Goal: Task Accomplishment & Management: Complete application form

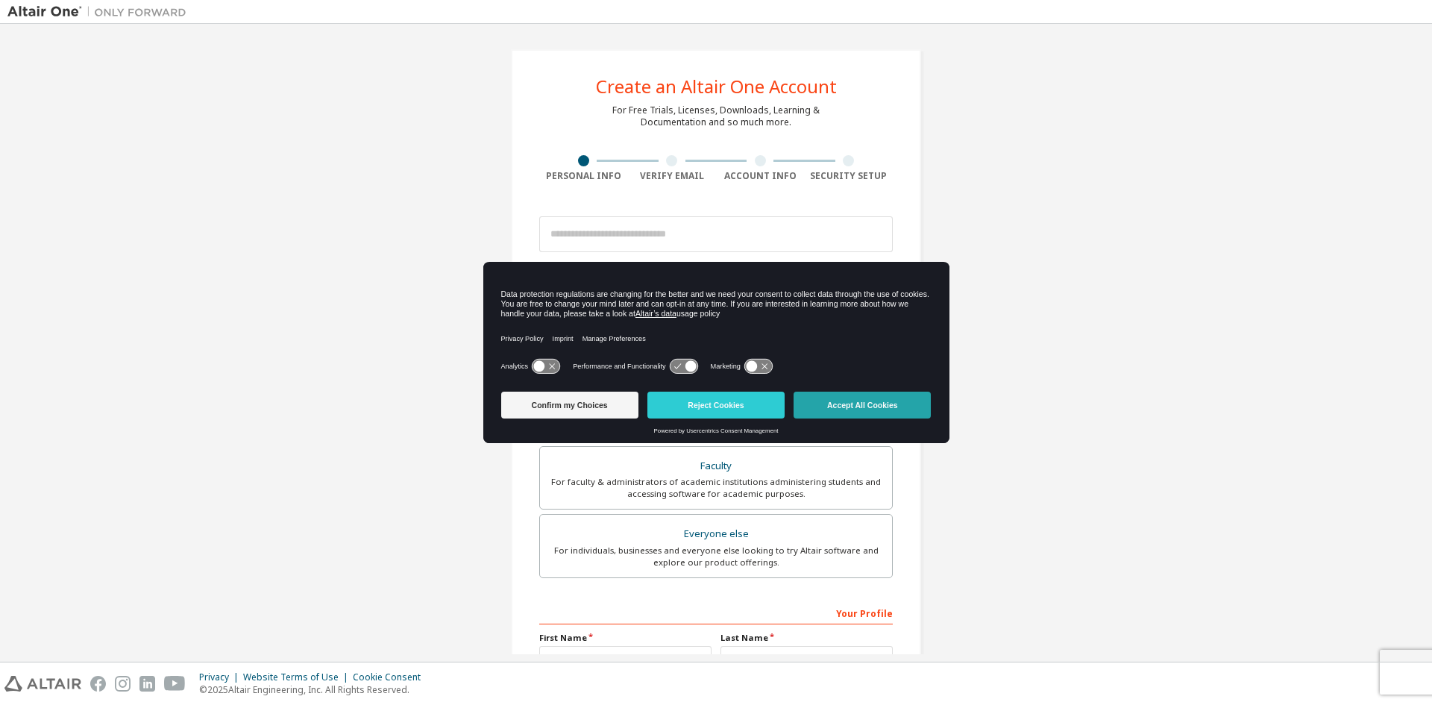
click at [834, 405] on button "Accept All Cookies" at bounding box center [861, 404] width 137 height 27
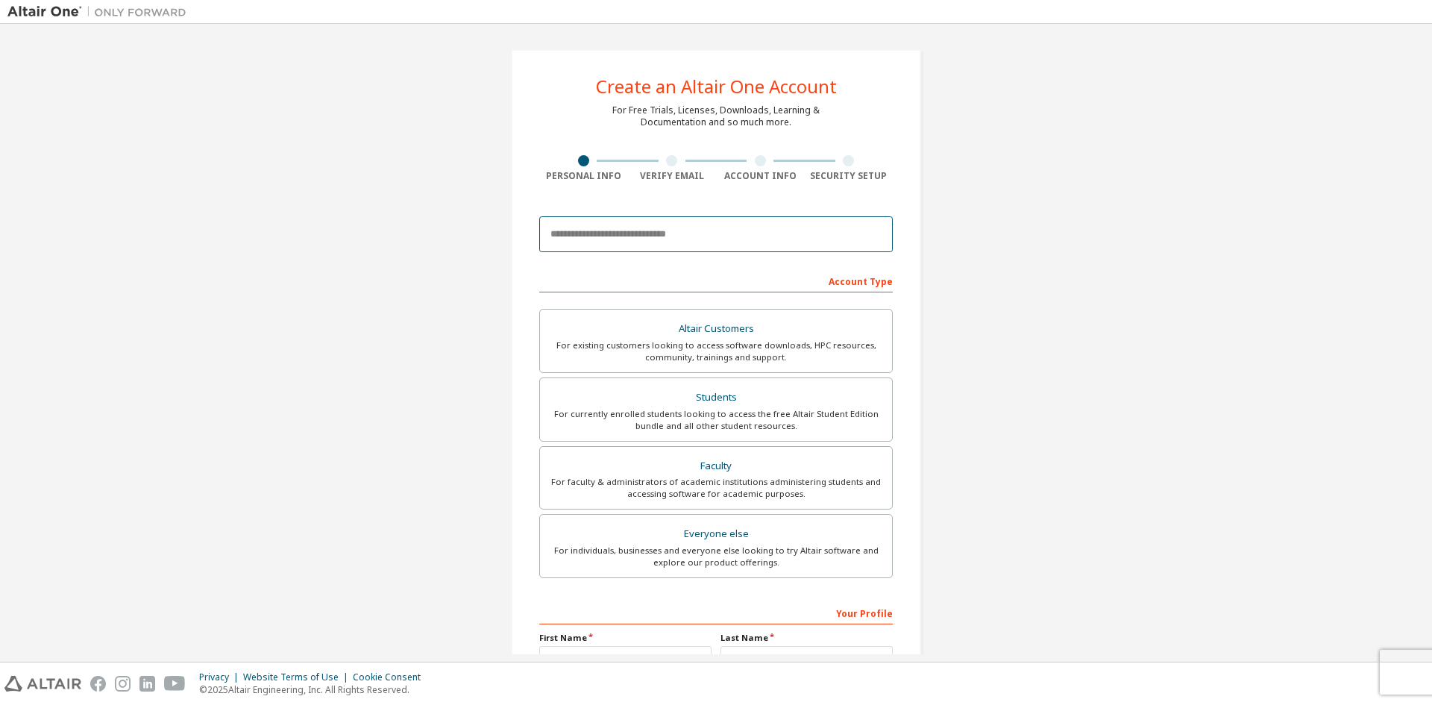
click at [672, 226] on input "email" at bounding box center [715, 234] width 353 height 36
type input "**********"
click at [674, 281] on div "Account Type" at bounding box center [715, 280] width 353 height 24
click at [831, 280] on div "Account Type" at bounding box center [715, 280] width 353 height 24
click at [874, 273] on div "Account Type" at bounding box center [715, 280] width 353 height 24
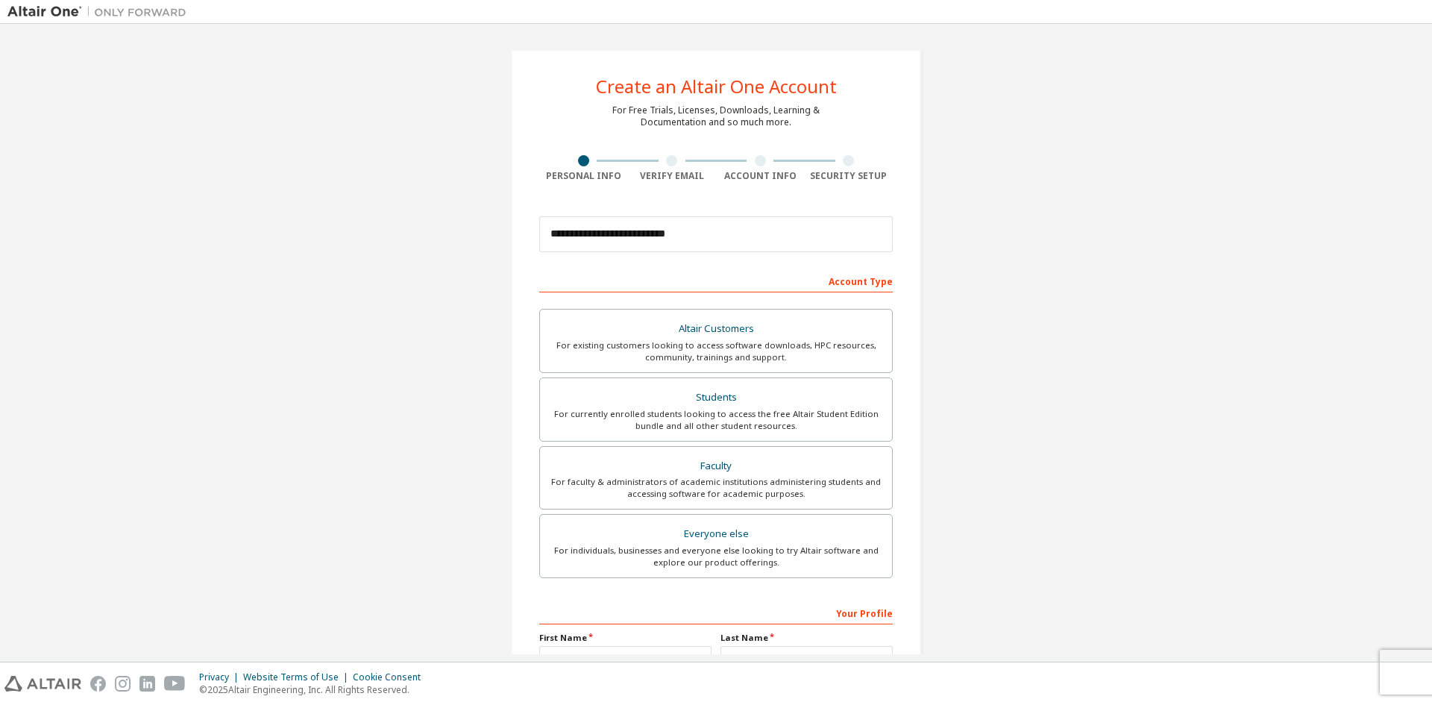
click at [764, 285] on div "Account Type" at bounding box center [715, 280] width 353 height 24
click at [602, 278] on div "Account Type" at bounding box center [715, 280] width 353 height 24
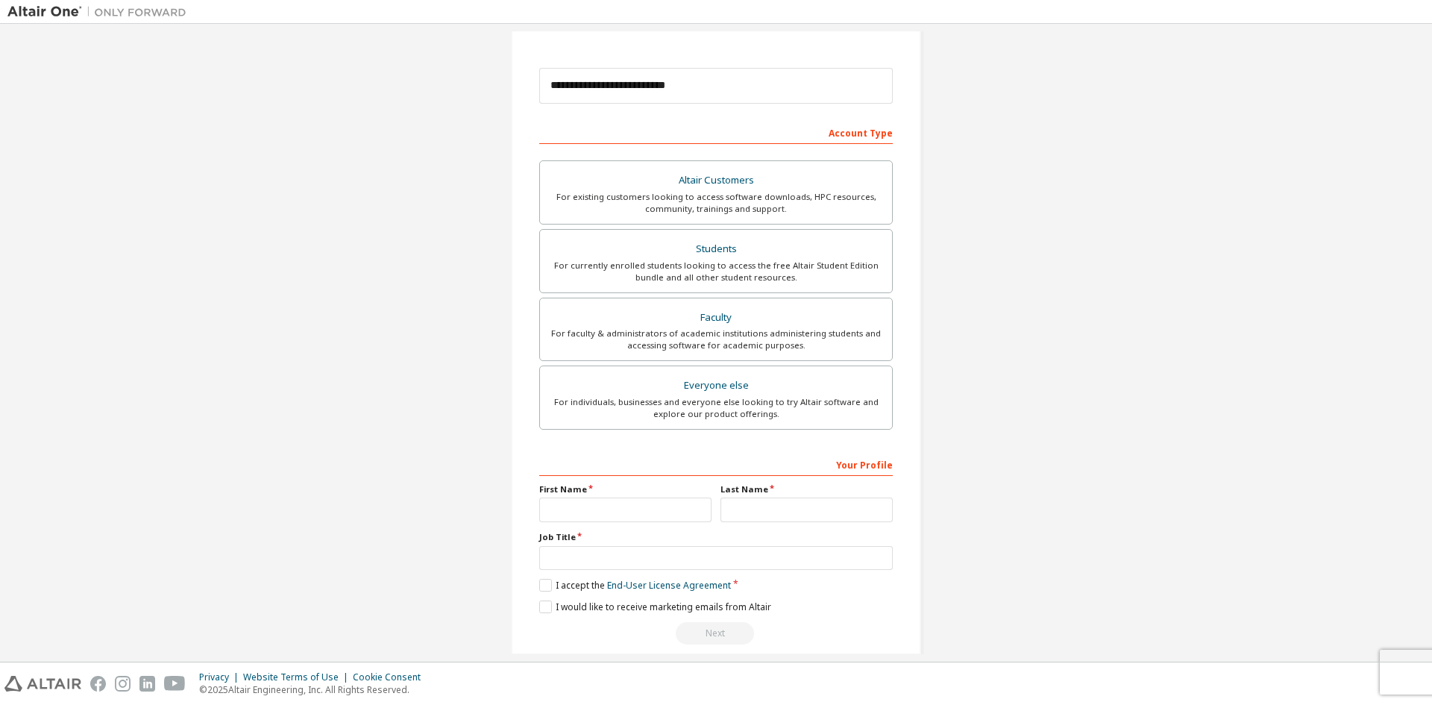
scroll to position [149, 0]
click at [717, 181] on div "Altair Customers" at bounding box center [716, 179] width 334 height 21
click at [699, 257] on div "Students" at bounding box center [716, 248] width 334 height 21
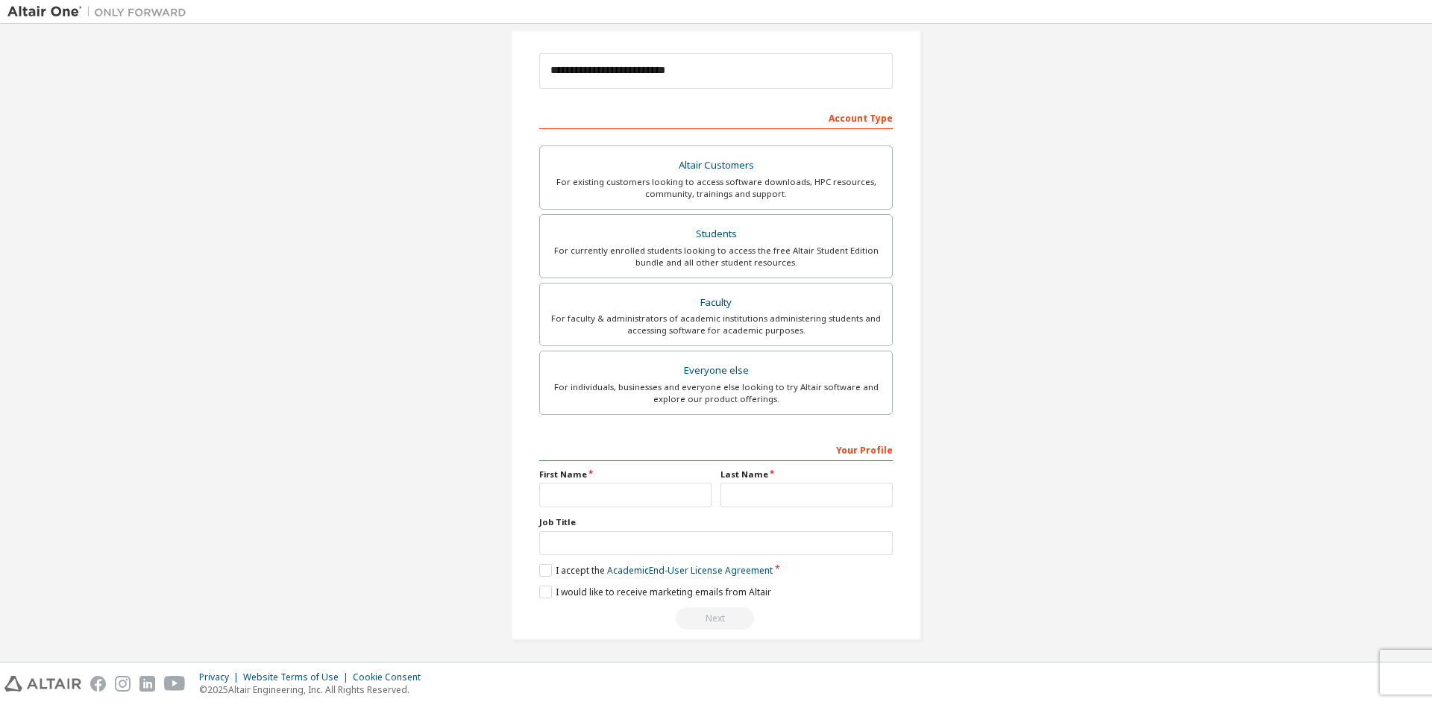
scroll to position [167, 0]
click at [642, 494] on input "text" at bounding box center [625, 491] width 172 height 25
type input "******"
click at [754, 494] on input "text" at bounding box center [806, 491] width 172 height 25
type input "********"
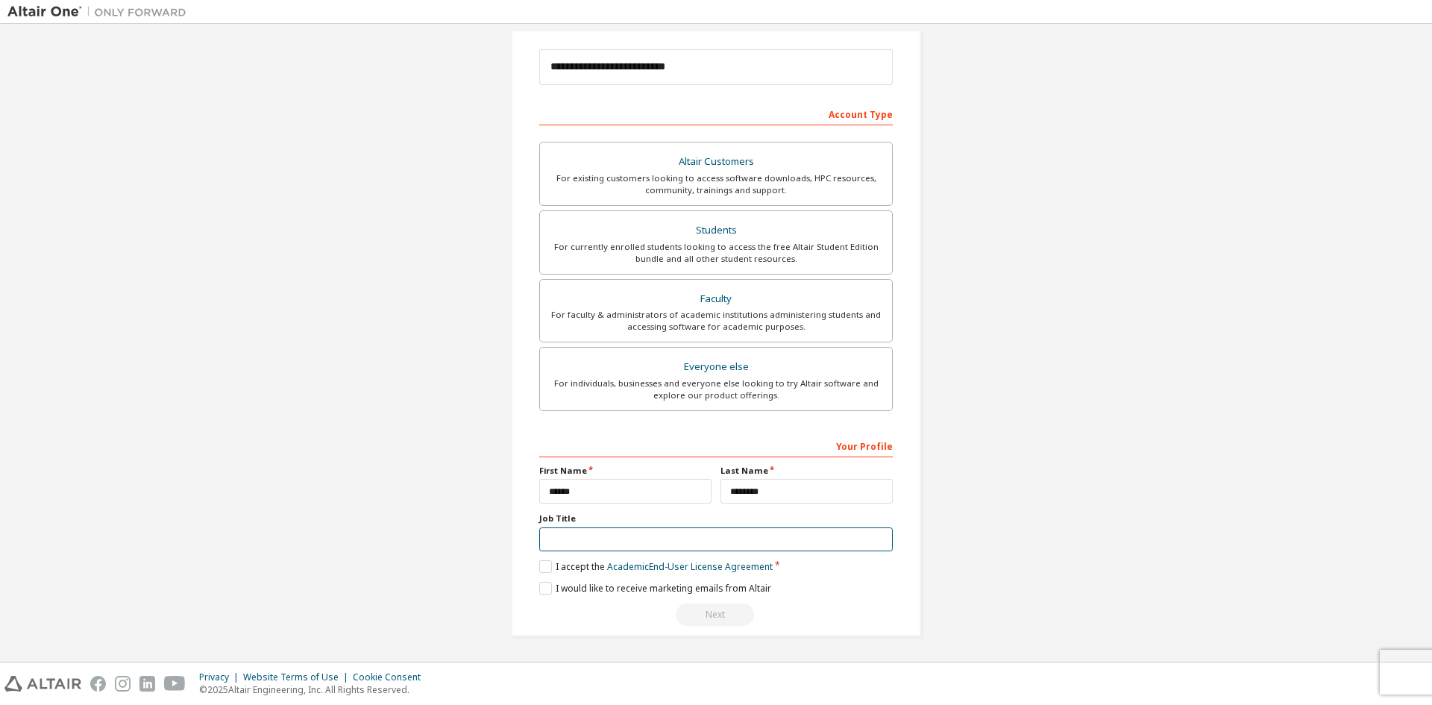
click at [628, 546] on input "text" at bounding box center [715, 539] width 353 height 25
type input "*******"
click at [542, 565] on label "I accept the Academic End-User License Agreement" at bounding box center [655, 566] width 233 height 13
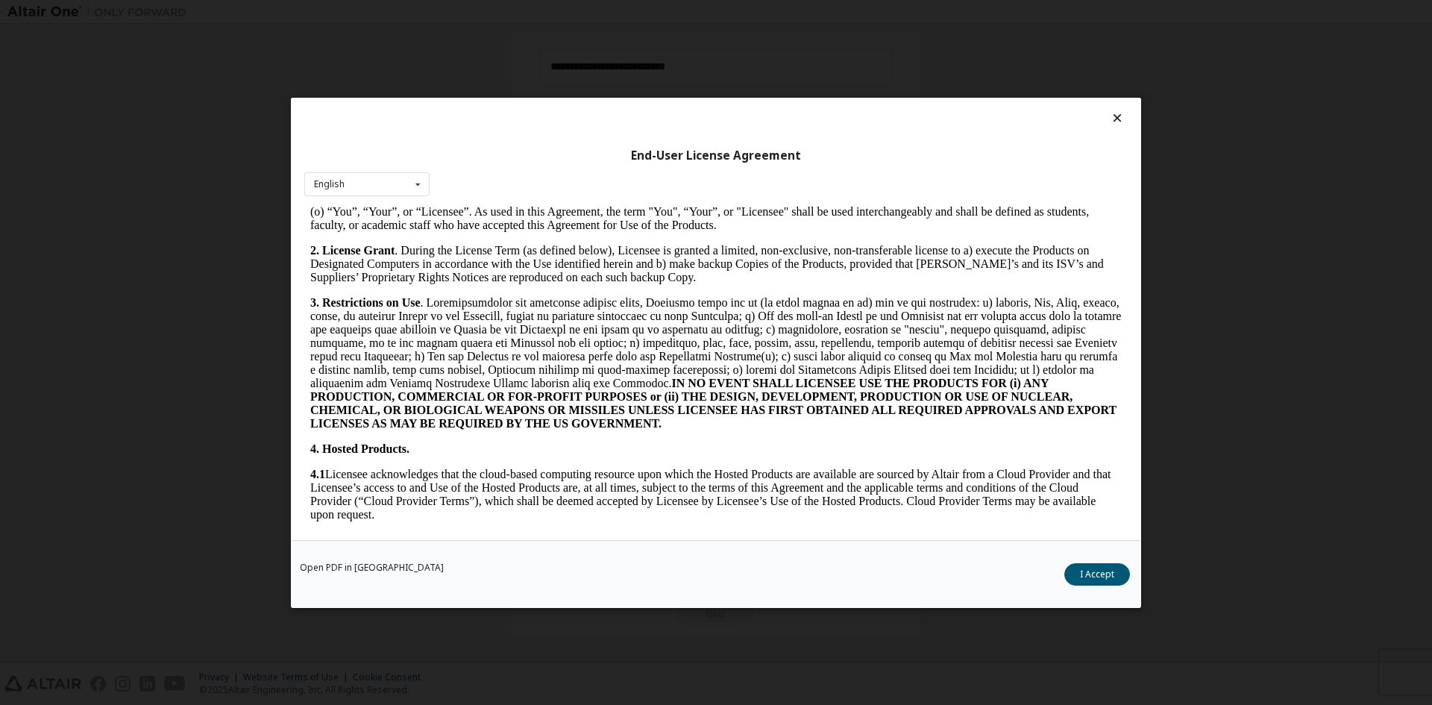
scroll to position [1118, 0]
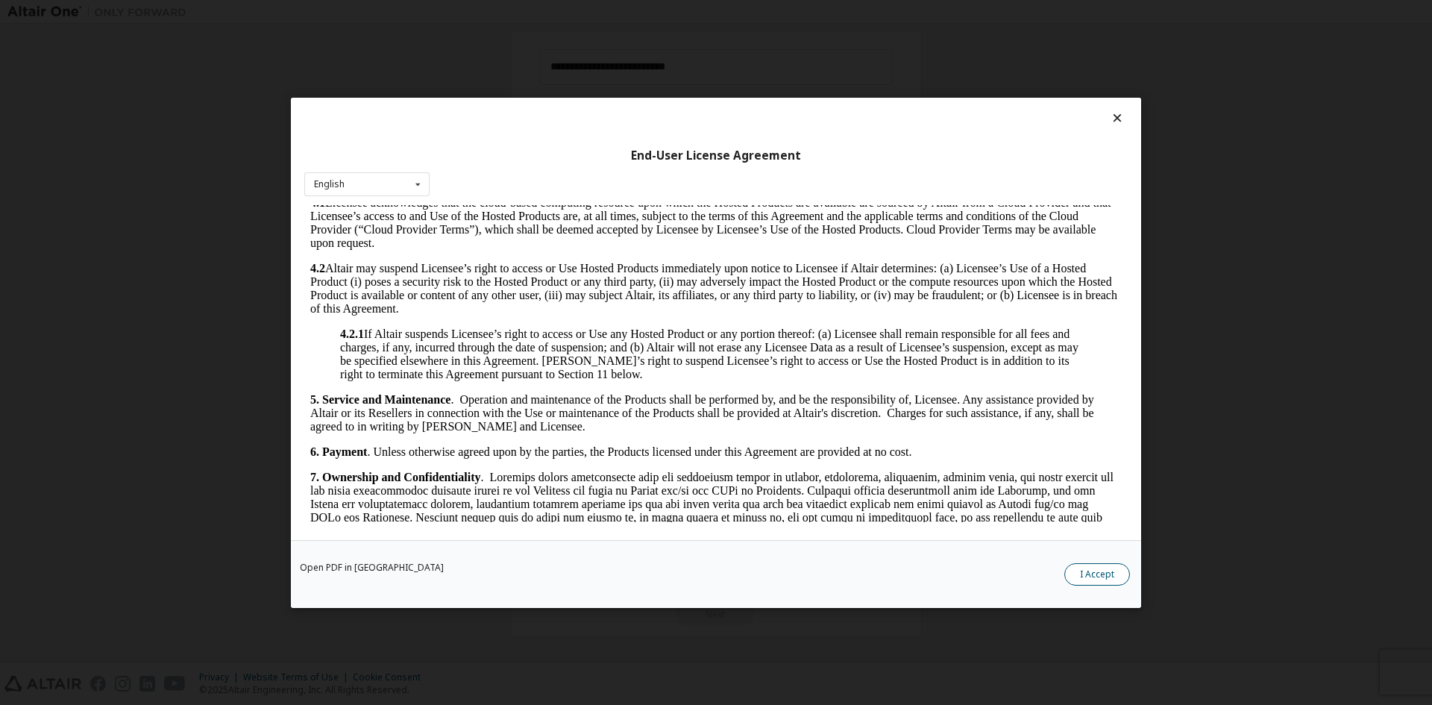
click at [1085, 579] on button "I Accept" at bounding box center [1097, 573] width 66 height 22
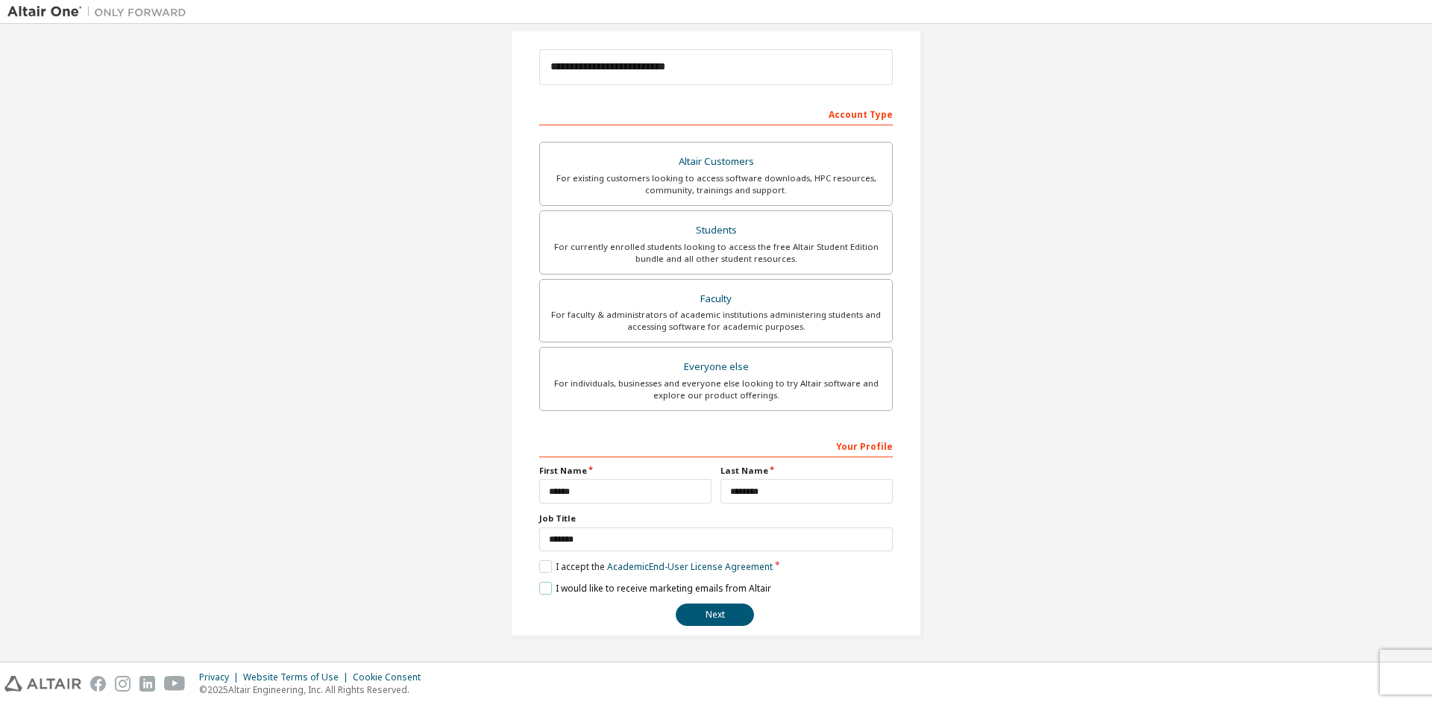
click at [539, 588] on label "I would like to receive marketing emails from Altair" at bounding box center [655, 588] width 232 height 13
click at [715, 611] on button "Next" at bounding box center [715, 614] width 78 height 22
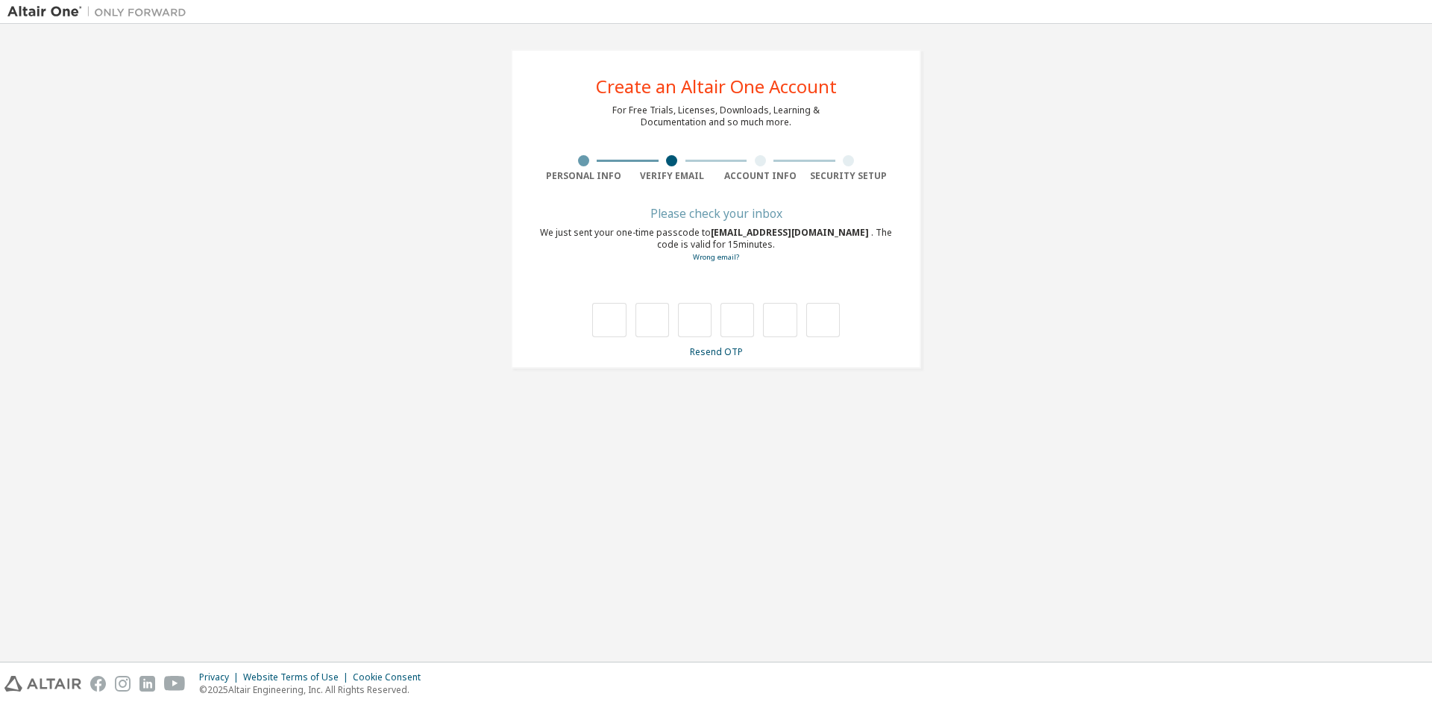
type input "*"
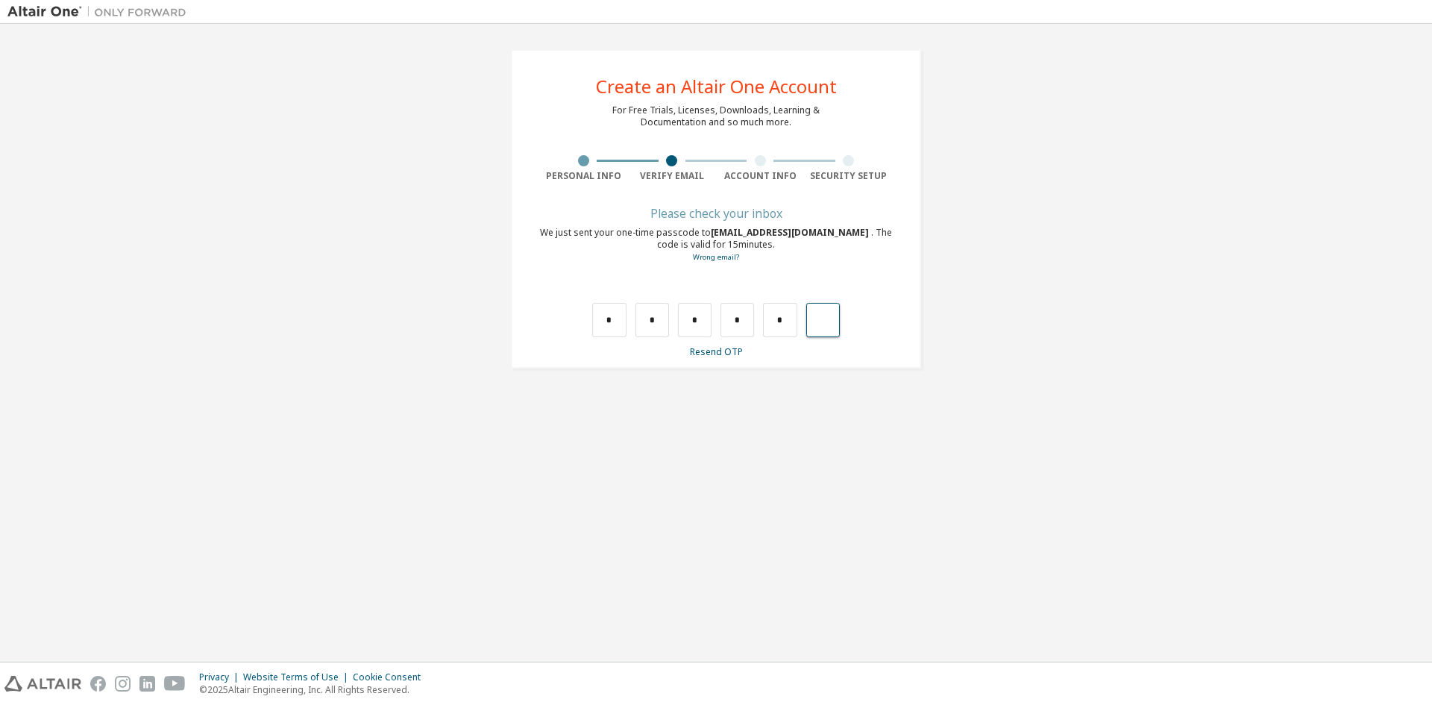
type input "*"
